Goal: Task Accomplishment & Management: Use online tool/utility

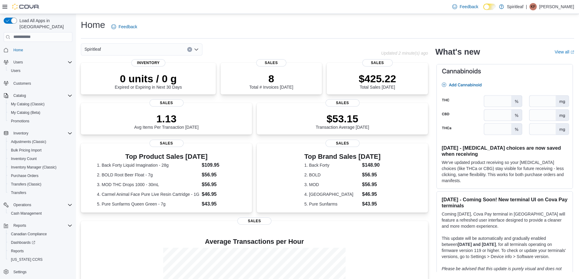
click at [562, 25] on div "Home Feedback" at bounding box center [327, 27] width 493 height 16
click at [19, 247] on span "Reports" at bounding box center [17, 250] width 13 height 7
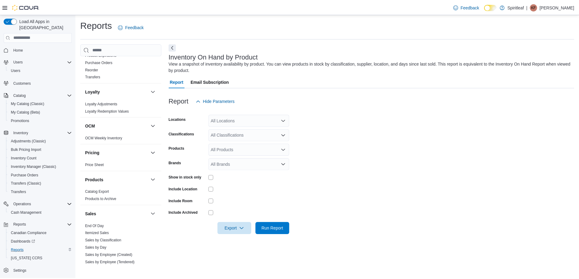
scroll to position [304, 0]
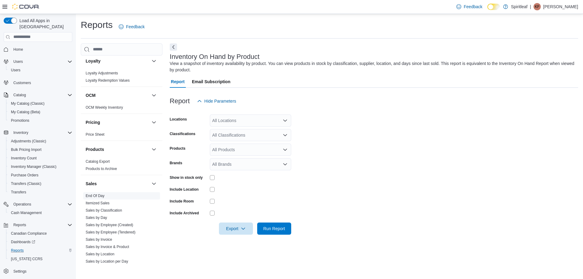
click at [101, 196] on link "End Of Day" at bounding box center [95, 196] width 19 height 4
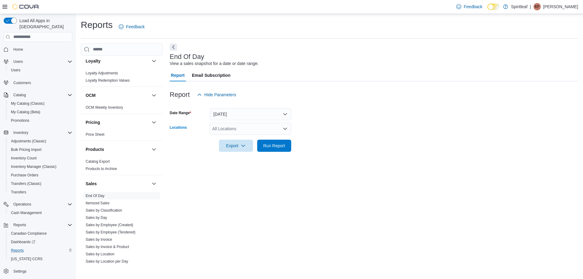
click at [233, 128] on div "All Locations" at bounding box center [250, 129] width 81 height 12
type input "***"
click at [236, 137] on span "[STREET_ADDRESS])" at bounding box center [253, 139] width 43 height 6
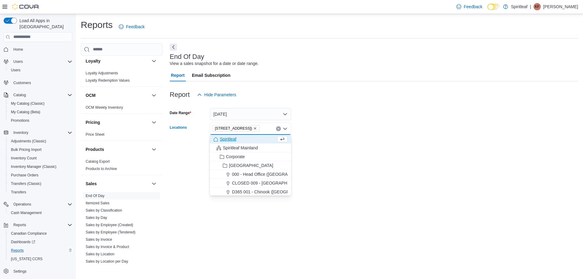
click at [301, 142] on form "Date Range [DATE] Locations [STREET_ADDRESS] Combo box. Selected. [STREET_ADDRE…" at bounding box center [374, 126] width 409 height 51
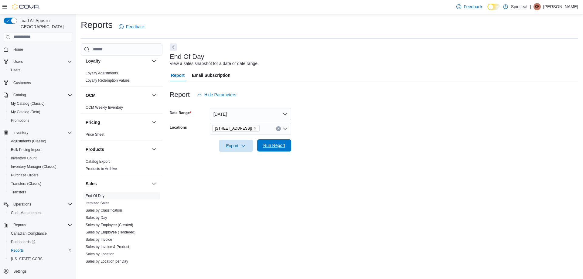
click at [280, 143] on span "Run Report" at bounding box center [274, 146] width 22 height 6
